Goal: Check status: Check status

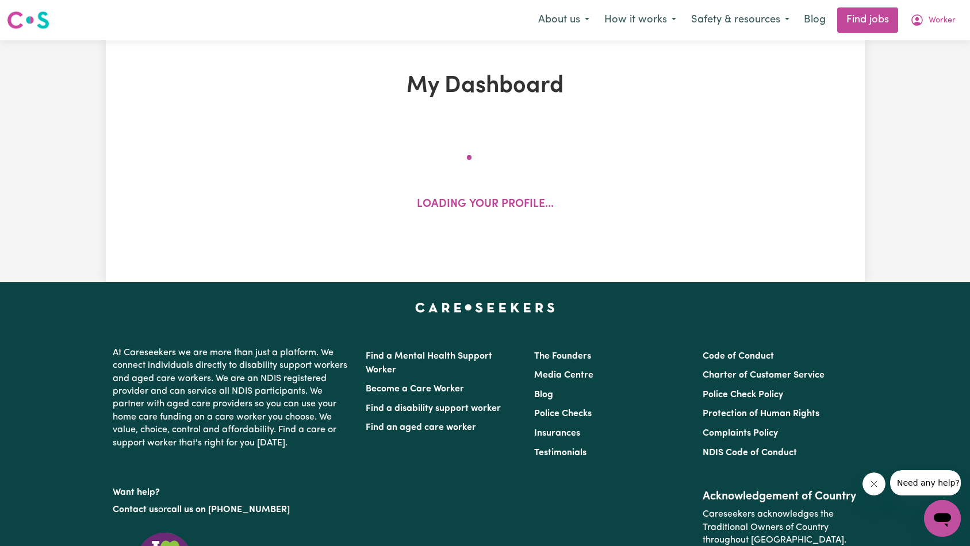
click at [872, 488] on icon "Close message from company" at bounding box center [873, 484] width 9 height 9
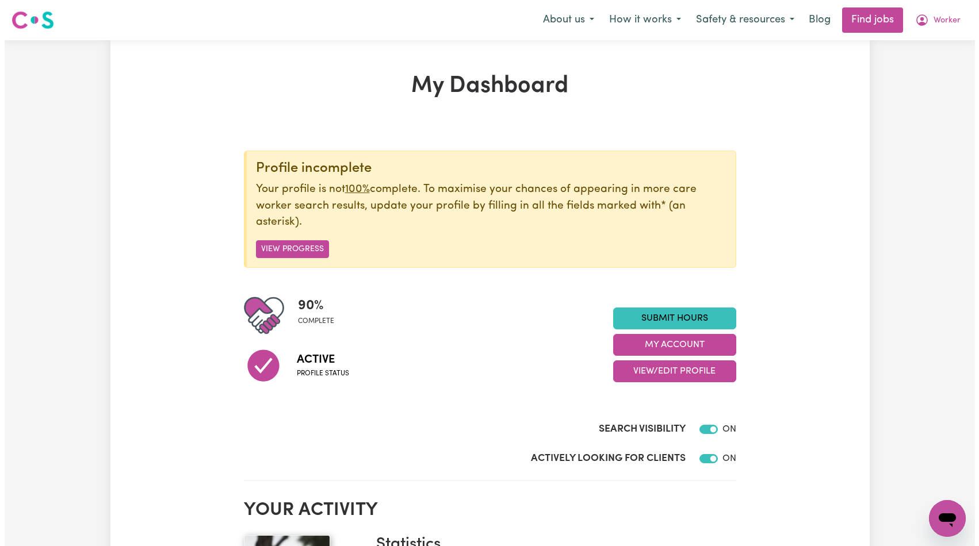
scroll to position [141, 0]
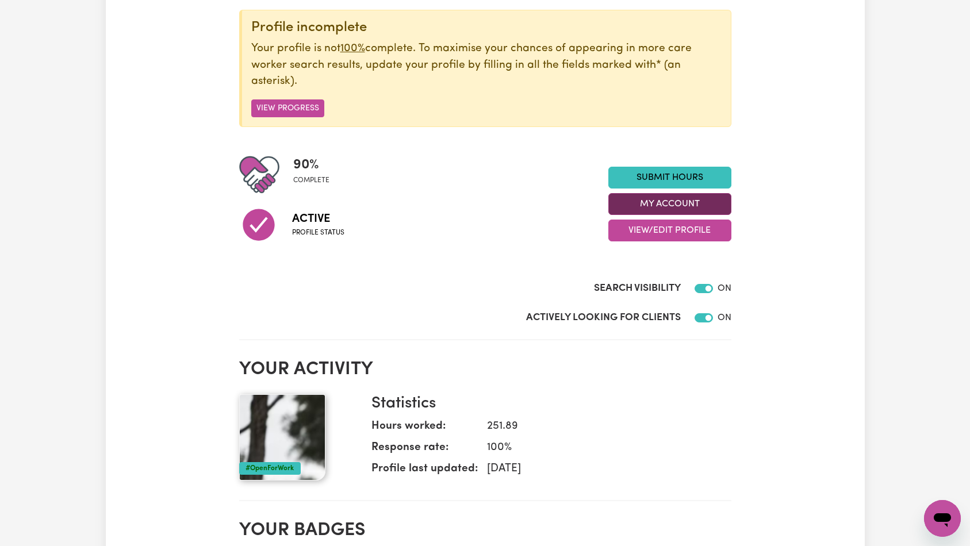
click at [668, 206] on button "My Account" at bounding box center [669, 204] width 123 height 22
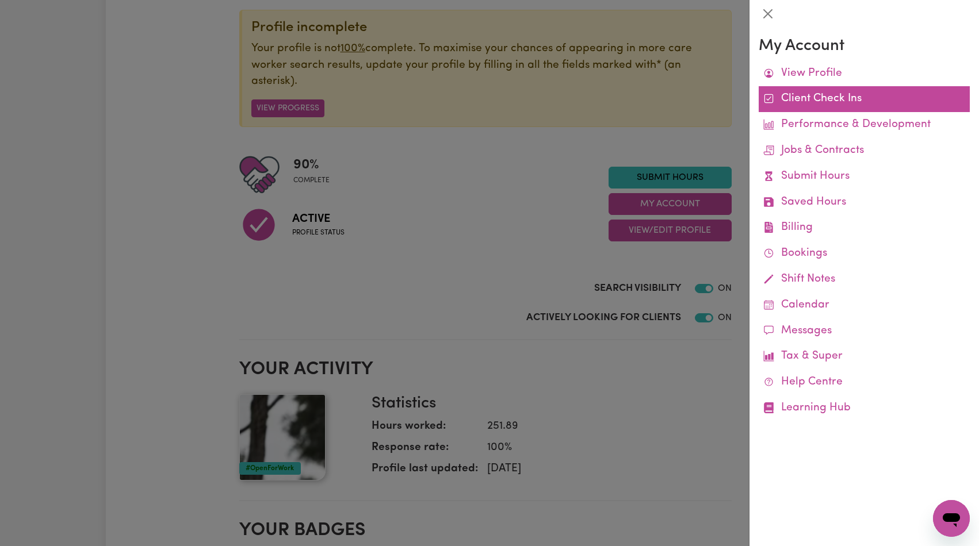
click at [857, 101] on link "Client Check Ins" at bounding box center [863, 99] width 211 height 26
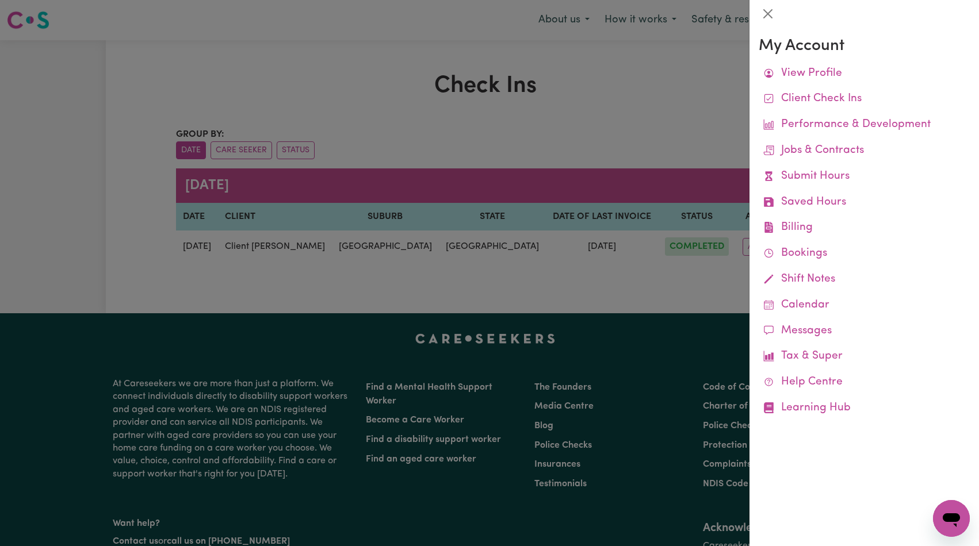
click at [608, 120] on div at bounding box center [489, 273] width 979 height 546
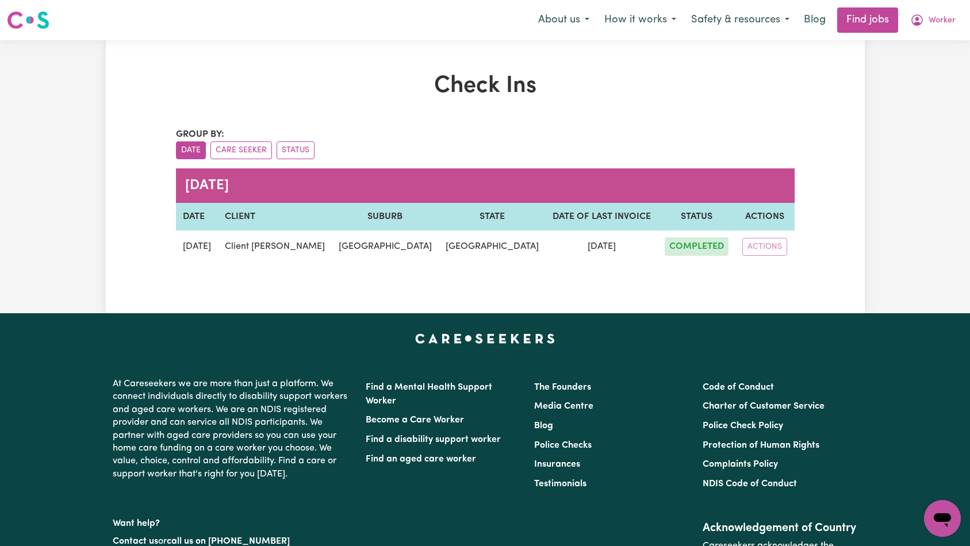
click at [761, 251] on div "ACTIONS" at bounding box center [764, 247] width 45 height 18
click at [766, 247] on button "ACTIONS" at bounding box center [764, 247] width 45 height 18
click at [772, 270] on link "VIEW" at bounding box center [795, 273] width 91 height 23
